Goal: Task Accomplishment & Management: Manage account settings

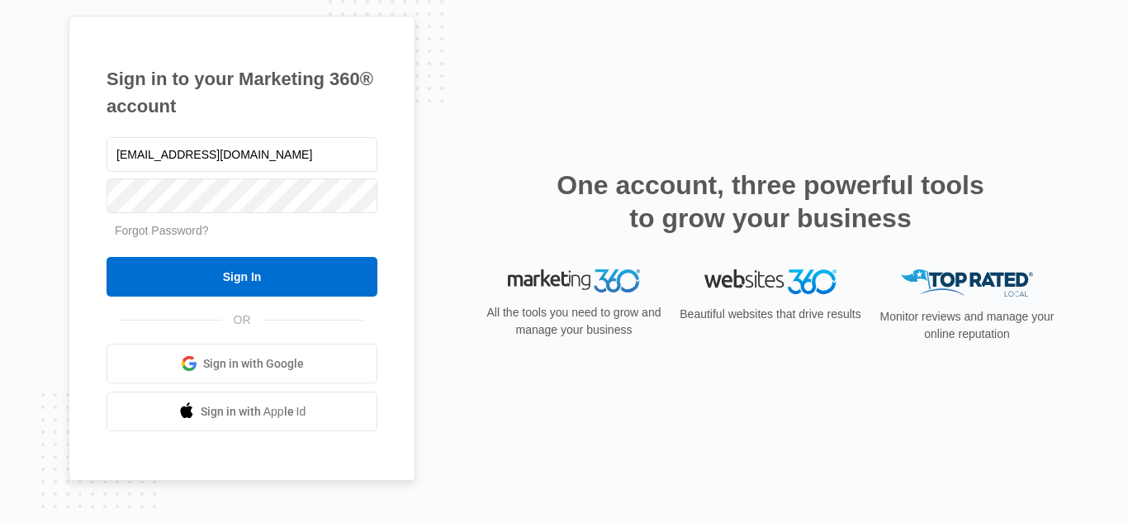
type input "[EMAIL_ADDRESS][DOMAIN_NAME]"
click at [107, 257] on input "Sign In" at bounding box center [242, 277] width 271 height 40
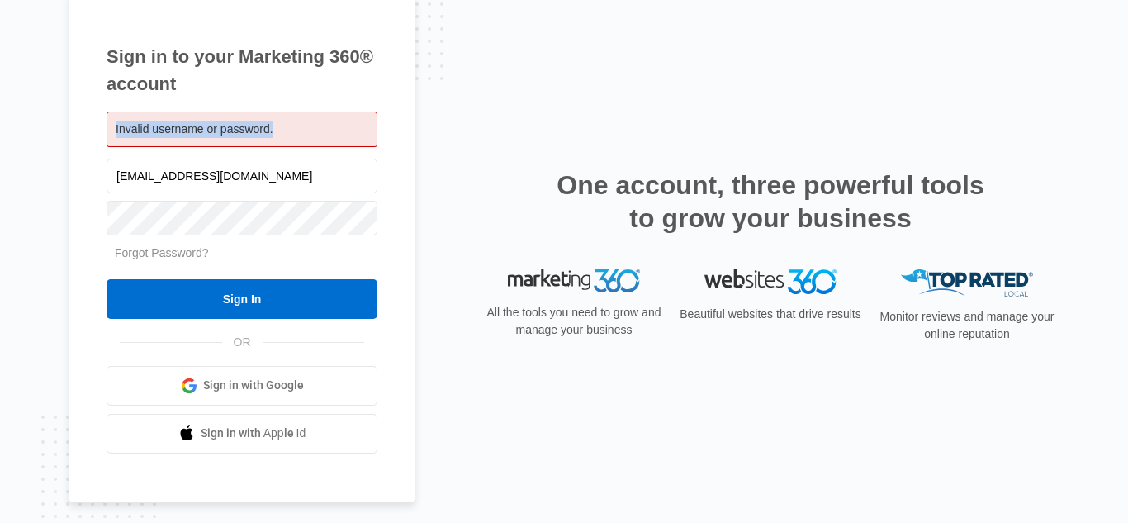
drag, startPoint x: 276, startPoint y: 123, endPoint x: 102, endPoint y: 129, distance: 173.6
click at [102, 129] on div "Sign in to your Marketing 360® account Invalid username or password. betterheal…" at bounding box center [242, 248] width 347 height 510
copy span "Invalid username or password."
